Goal: Check status: Check status

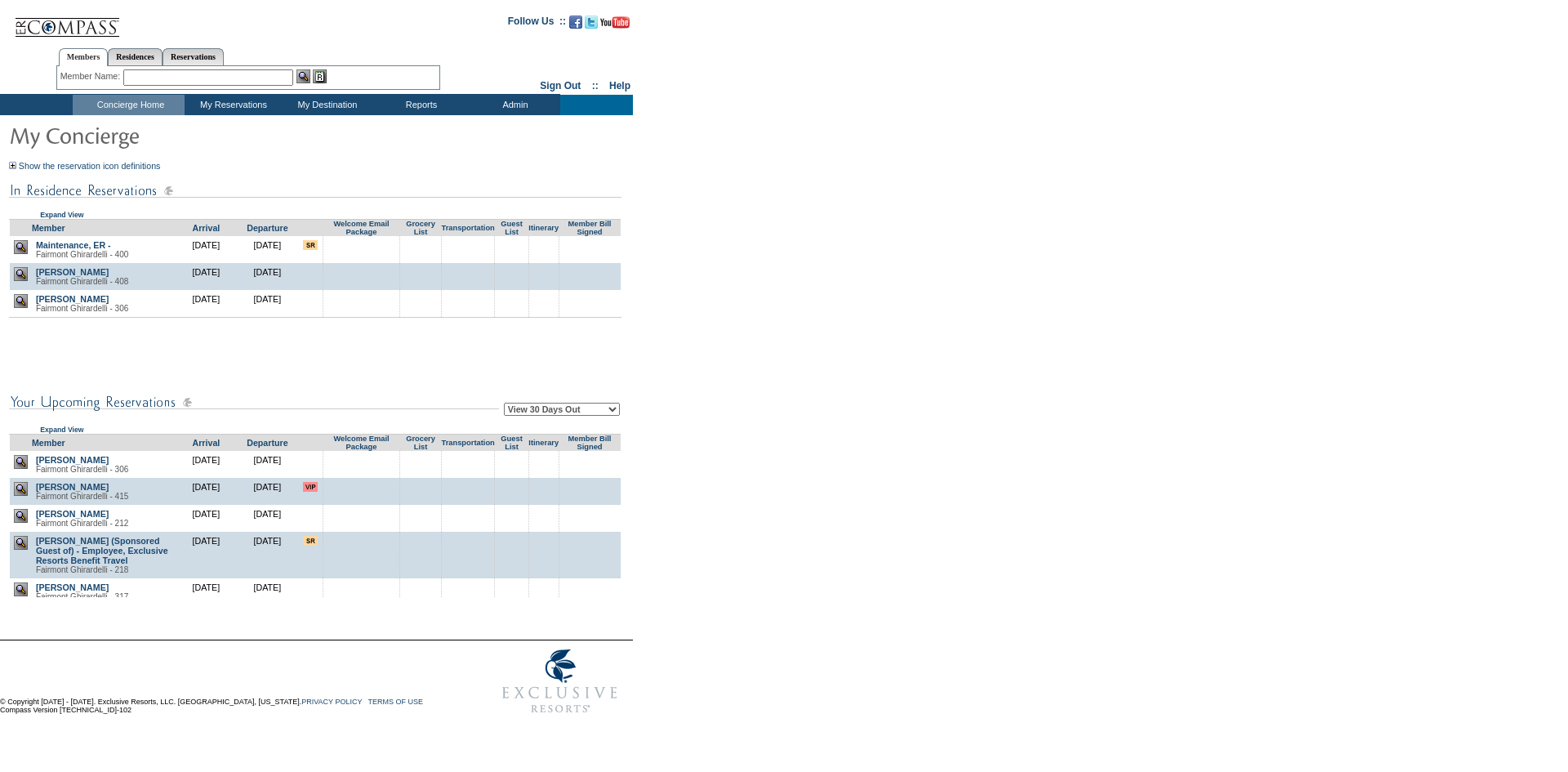
drag, startPoint x: 965, startPoint y: 127, endPoint x: 1234, endPoint y: 4, distance: 295.8
click at [970, 123] on form "Follow Us ::" at bounding box center [781, 363] width 1563 height 718
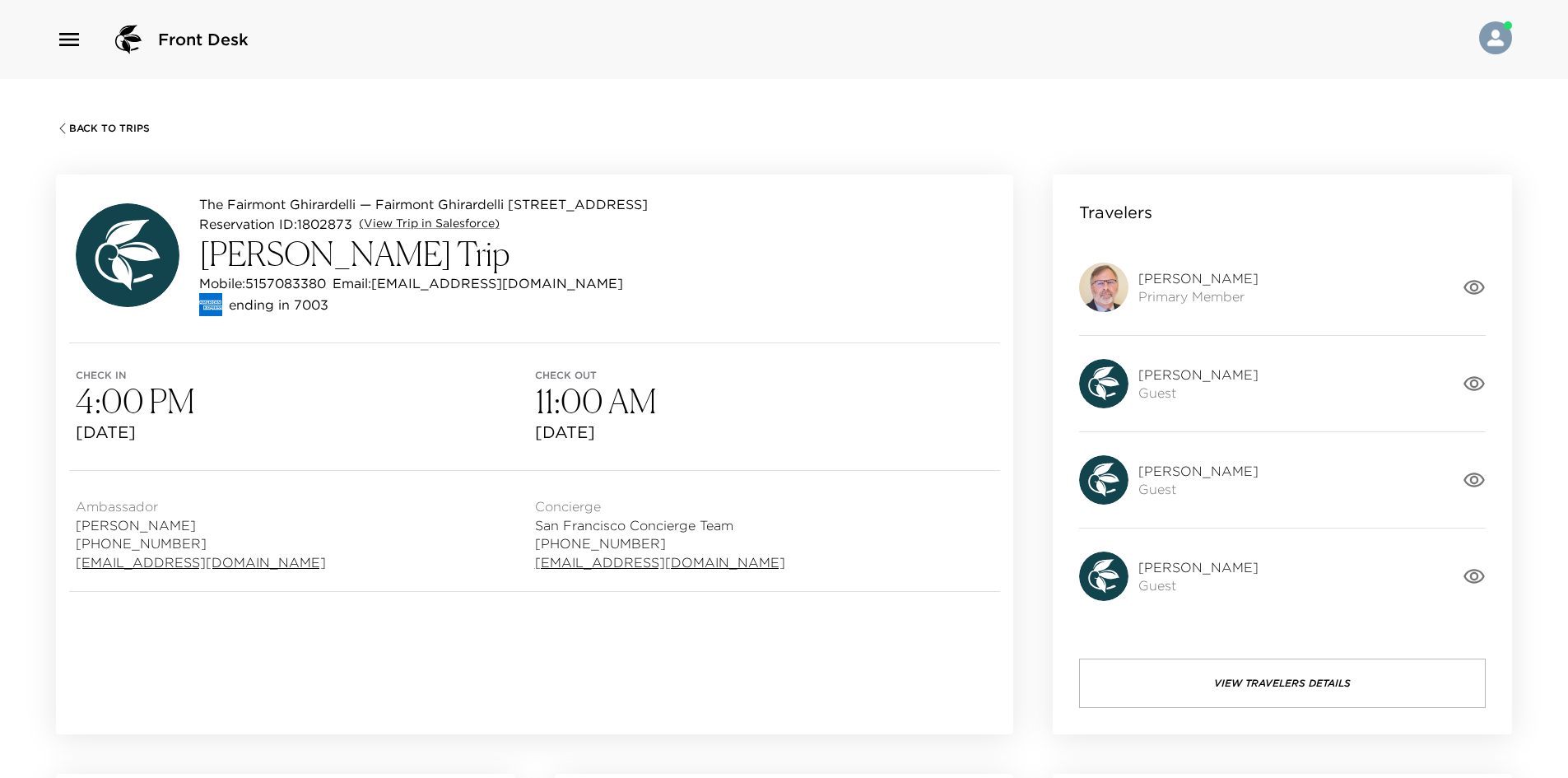
click at [1263, 673] on button "View Travelers Details" at bounding box center [1283, 683] width 407 height 49
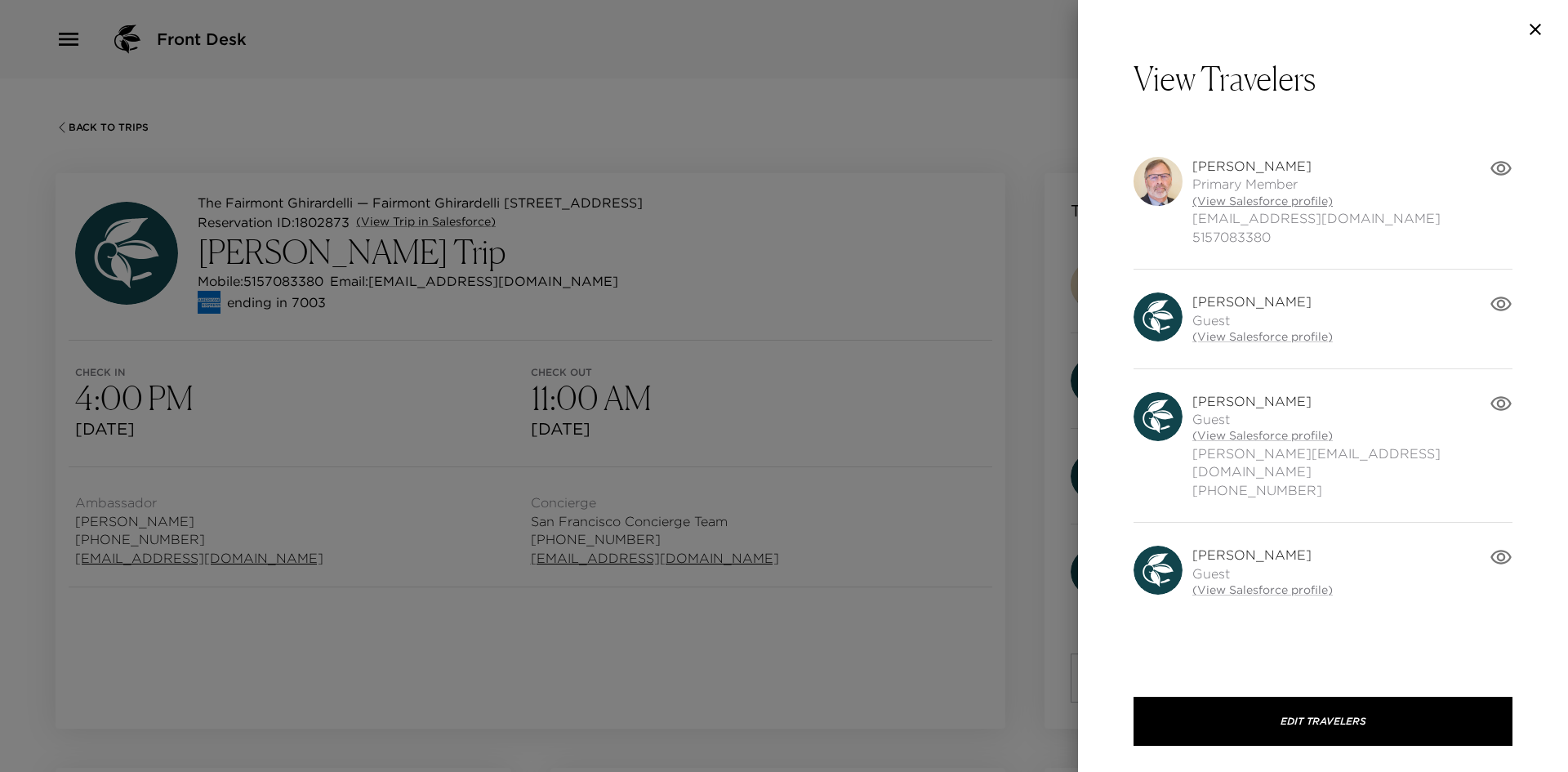
click at [1216, 202] on link "(View Salesforce profile)" at bounding box center [1317, 202] width 249 height 16
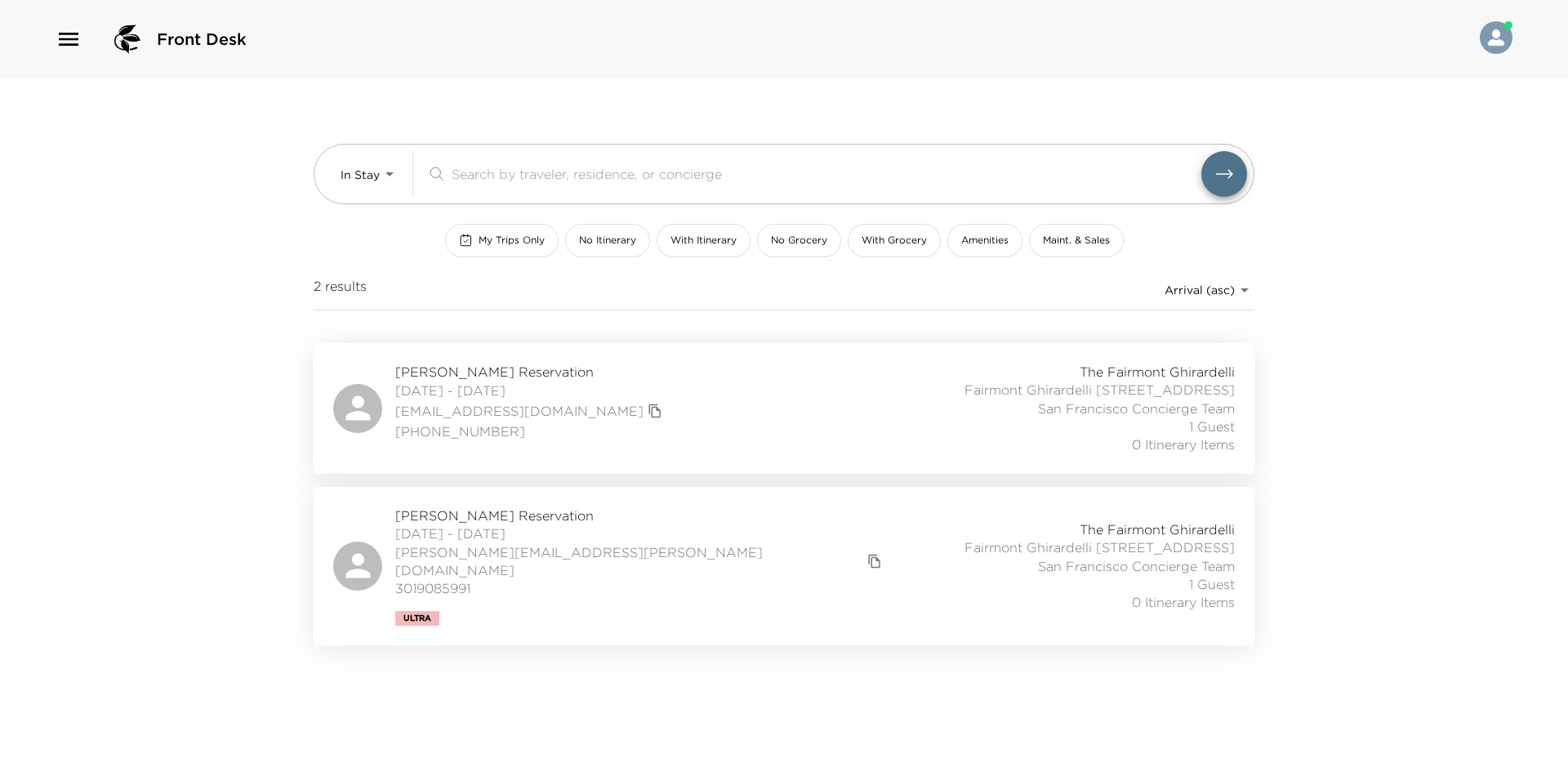
click at [676, 398] on div "Darcy Nelson Reservation 09/28/2025 - 09/29/2025 darcylnelson@gmail.com (650) 2…" at bounding box center [784, 408] width 902 height 91
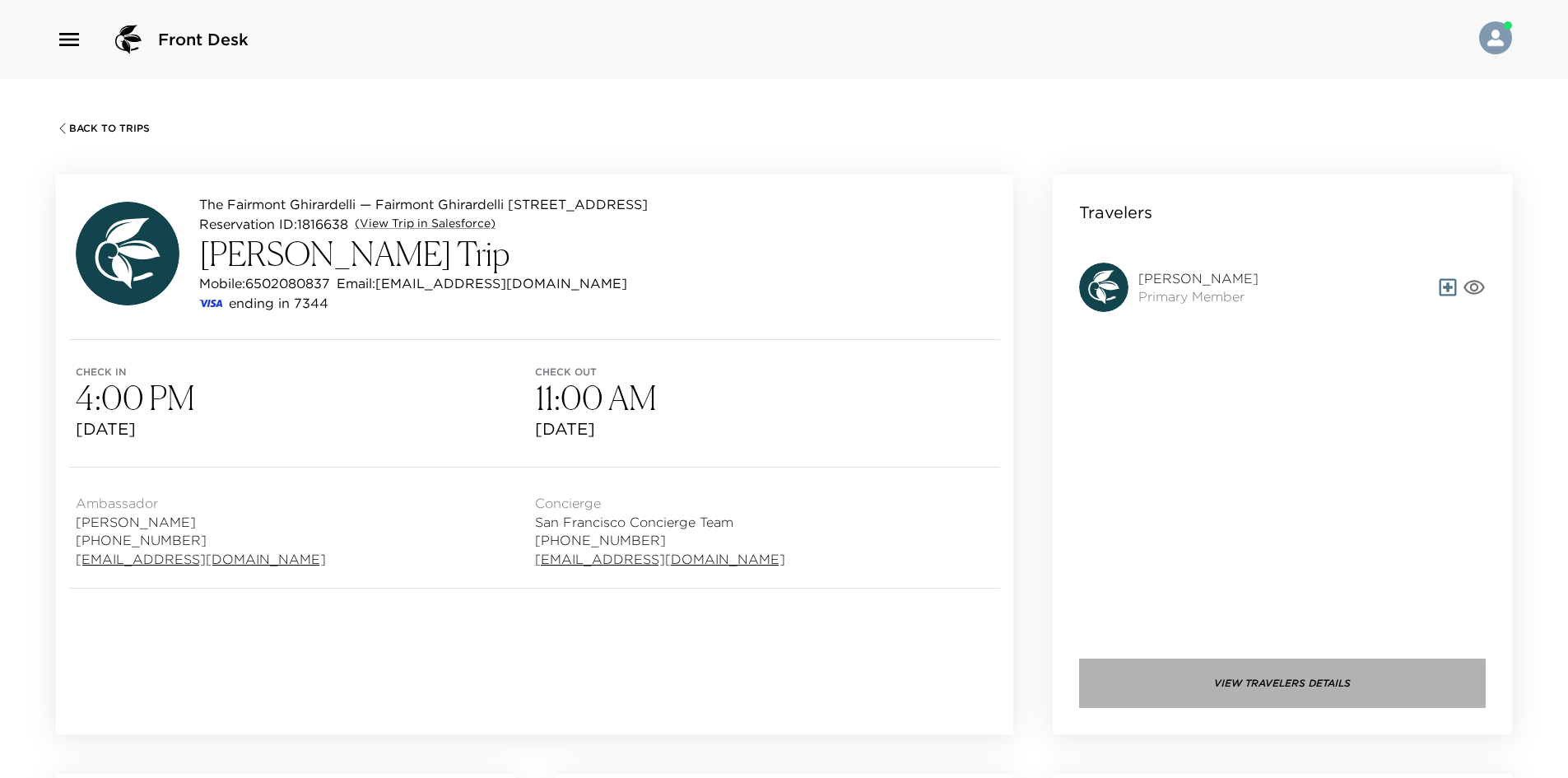
click at [1214, 662] on button "View Travelers Details" at bounding box center [1283, 683] width 407 height 49
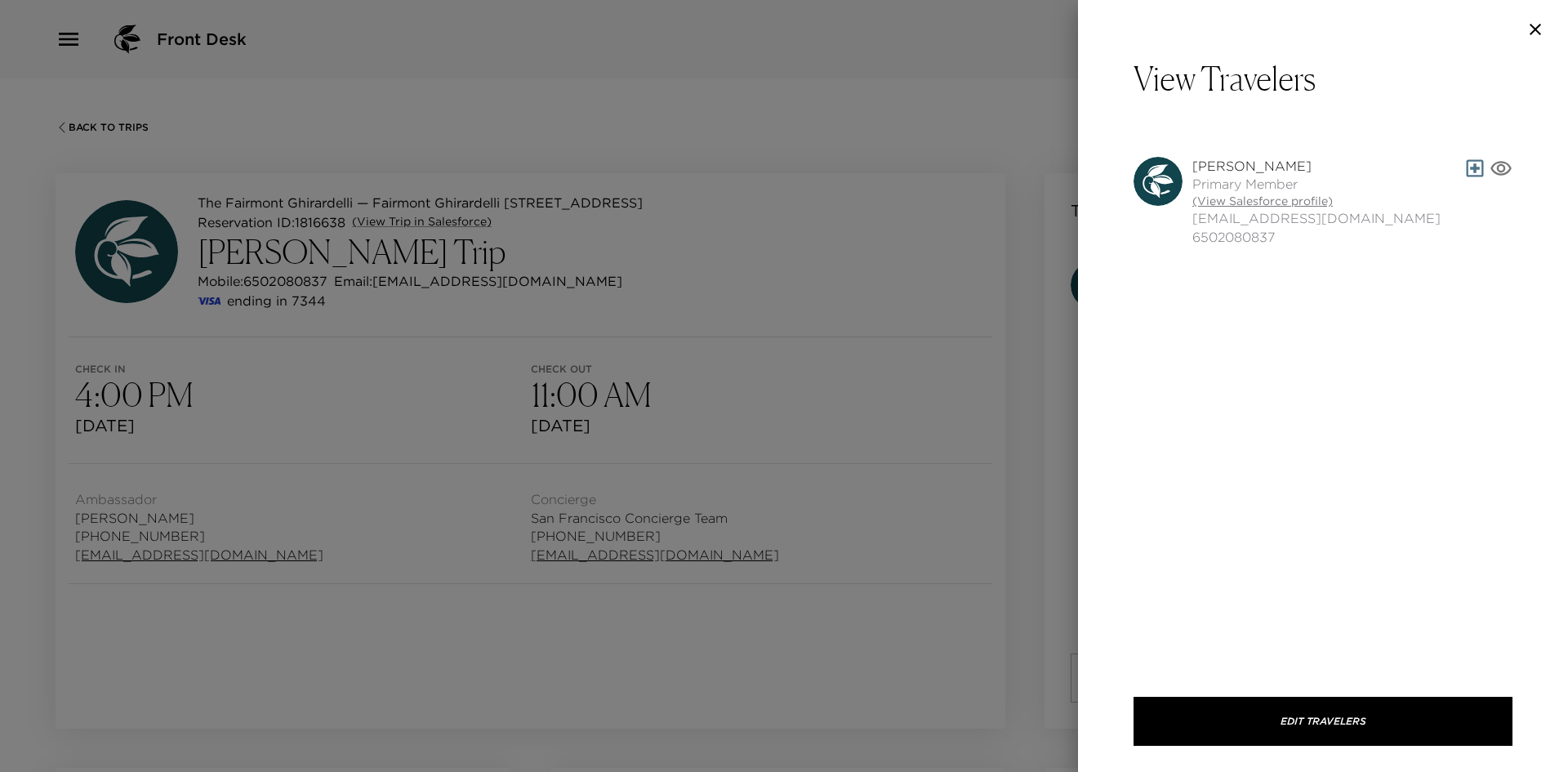
click at [1253, 201] on link "(View Salesforce profile)" at bounding box center [1317, 202] width 249 height 16
